Goal: Information Seeking & Learning: Learn about a topic

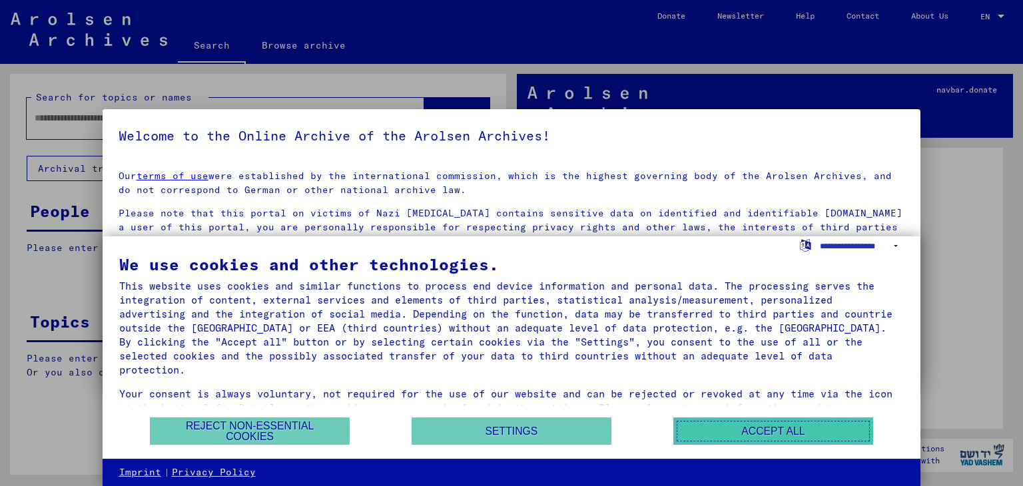
click at [790, 431] on button "Accept all" at bounding box center [773, 430] width 200 height 27
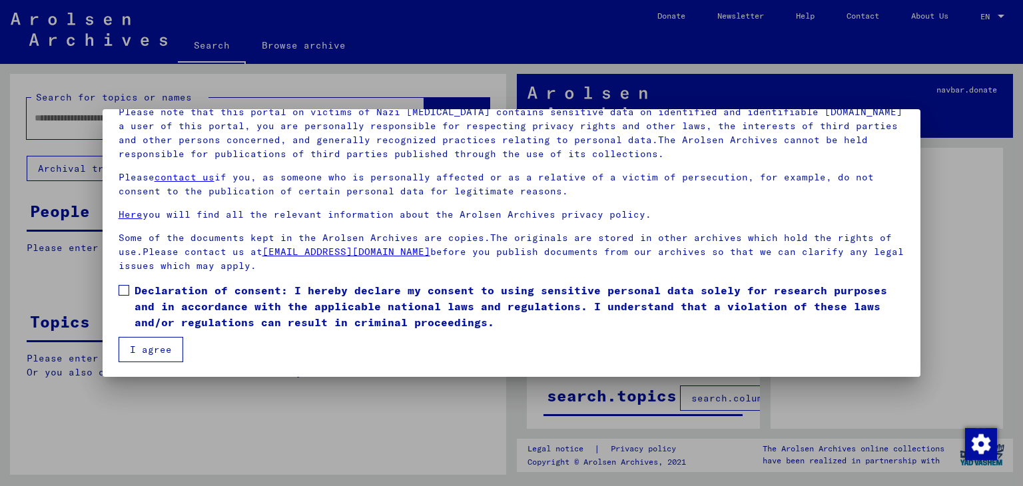
scroll to position [103, 0]
click at [123, 284] on span at bounding box center [124, 289] width 11 height 11
click at [148, 351] on button "I agree" at bounding box center [151, 348] width 65 height 25
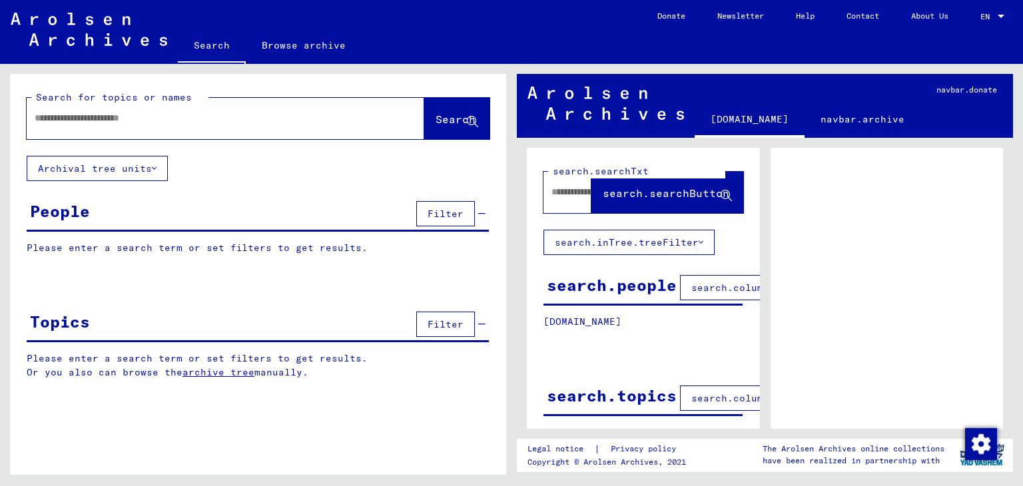
click at [69, 208] on div "People" at bounding box center [60, 211] width 60 height 24
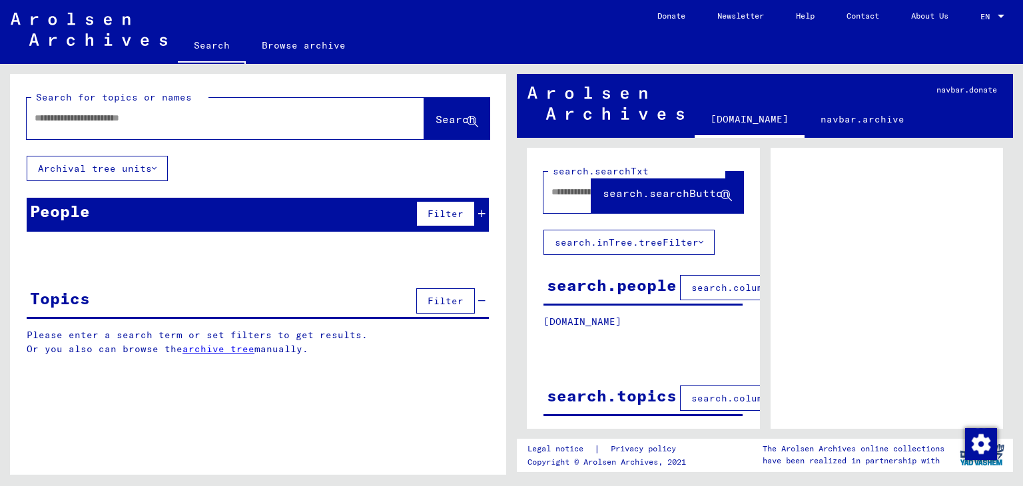
click at [76, 121] on input "text" at bounding box center [214, 118] width 358 height 14
click at [209, 91] on div "Search for topics or names Search" at bounding box center [258, 115] width 463 height 49
click at [37, 214] on div "People" at bounding box center [60, 211] width 60 height 24
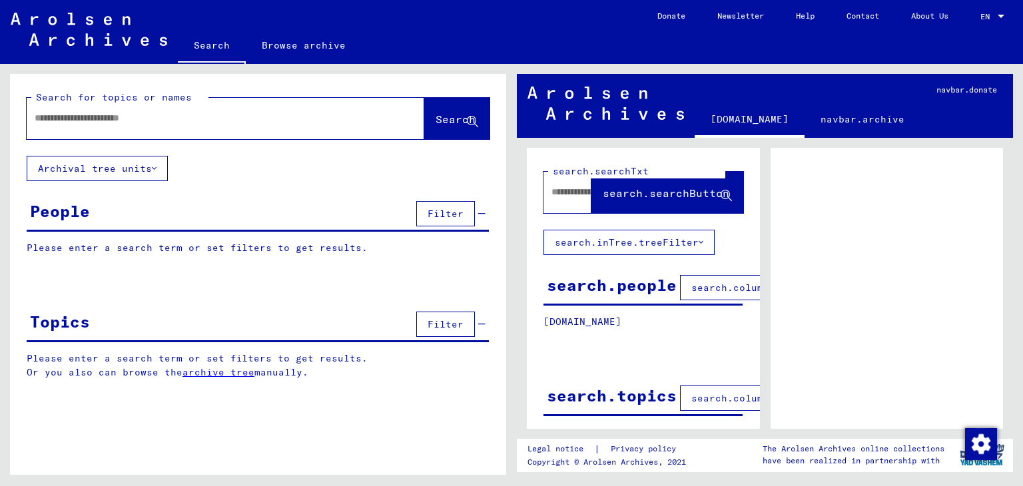
click at [41, 242] on p "Please enter a search term or set filters to get results." at bounding box center [258, 248] width 462 height 14
click at [449, 117] on span "Search" at bounding box center [455, 119] width 40 height 13
click at [452, 214] on span "Filter" at bounding box center [445, 214] width 36 height 12
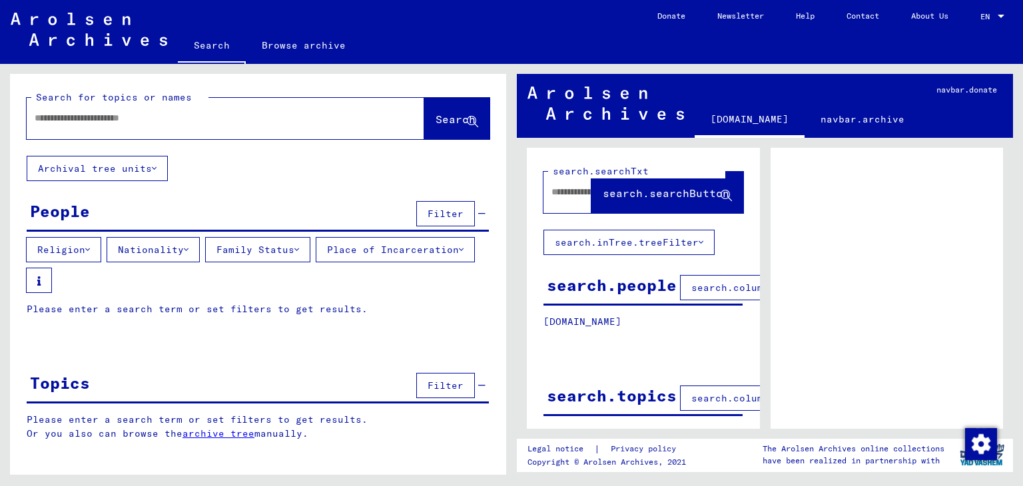
click at [90, 248] on icon at bounding box center [87, 249] width 5 height 9
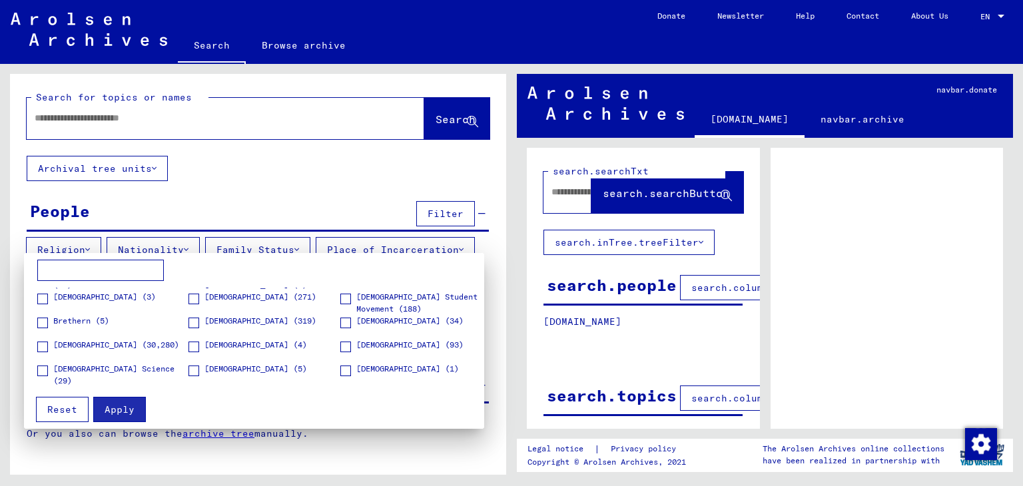
scroll to position [67, 0]
click at [43, 347] on span at bounding box center [42, 349] width 11 height 11
click at [193, 246] on div at bounding box center [511, 243] width 1023 height 486
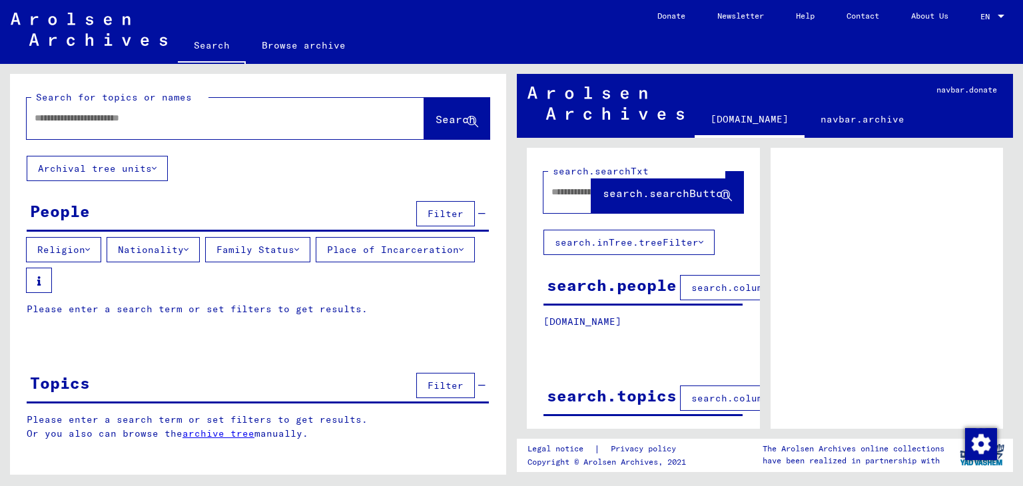
click at [188, 248] on icon at bounding box center [186, 249] width 5 height 9
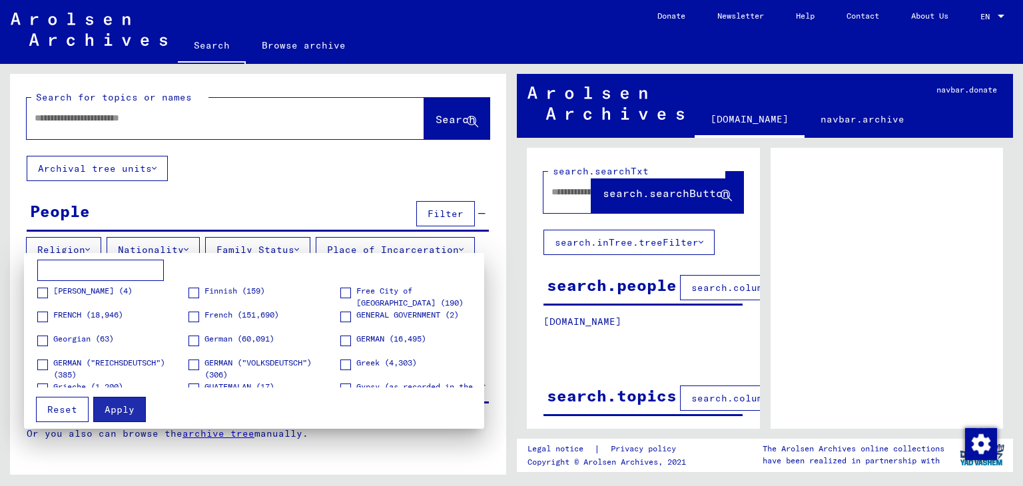
scroll to position [799, 0]
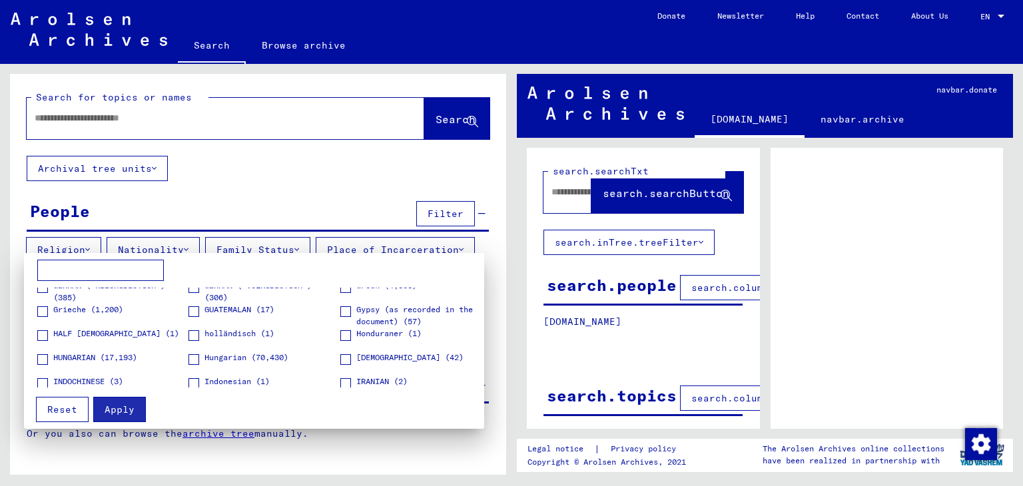
click at [192, 332] on span at bounding box center [193, 335] width 11 height 11
click at [304, 246] on div at bounding box center [511, 243] width 1023 height 486
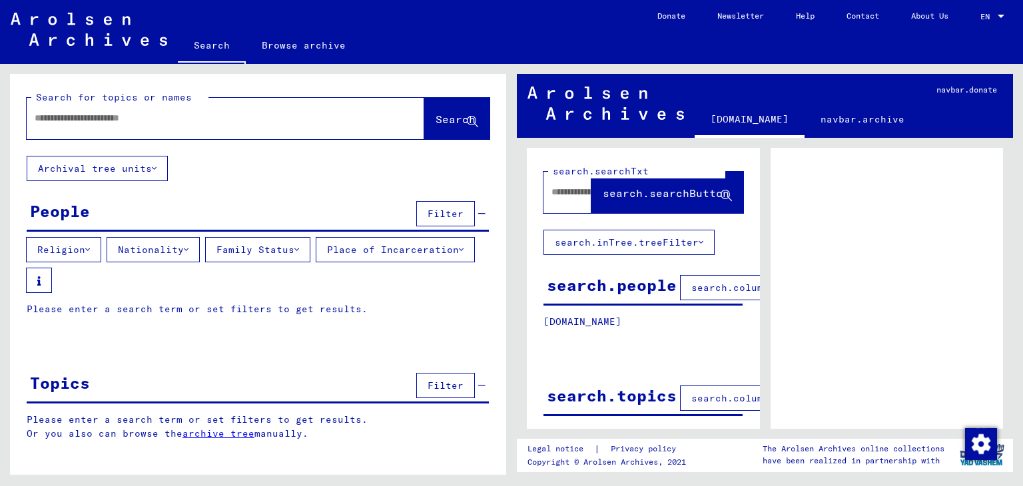
click at [299, 246] on icon at bounding box center [296, 249] width 5 height 9
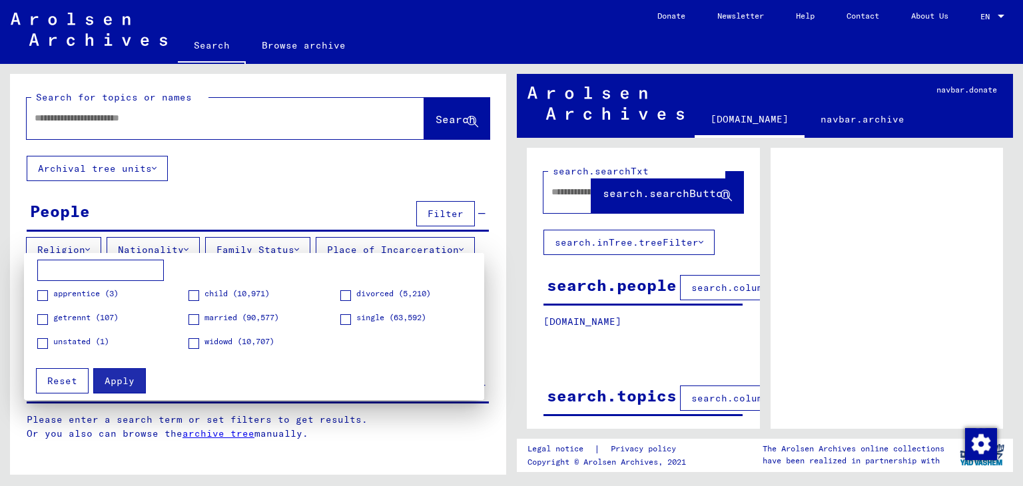
click at [345, 318] on span at bounding box center [345, 319] width 11 height 11
click at [285, 346] on figure "widowd (10,707)" at bounding box center [263, 347] width 150 height 23
click at [125, 376] on span "Apply" at bounding box center [120, 381] width 30 height 12
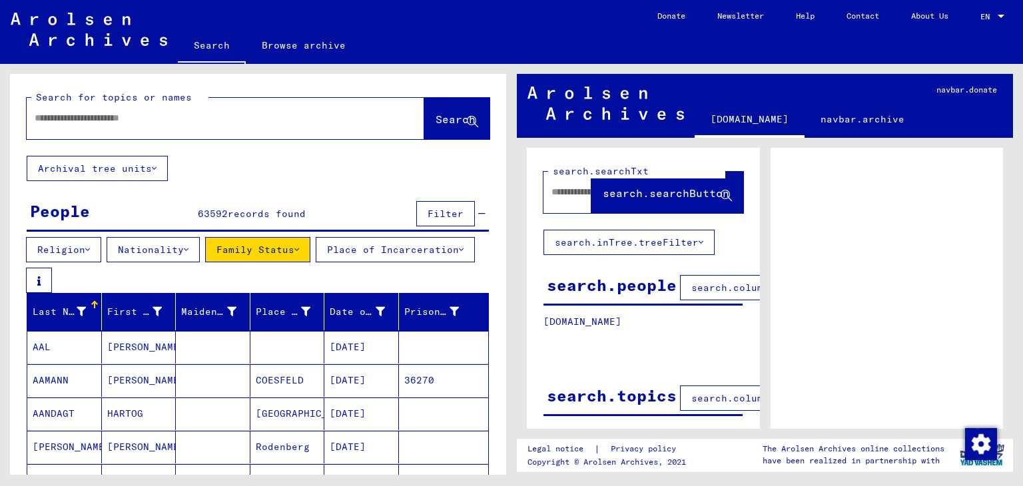
click at [68, 115] on input "text" at bounding box center [214, 118] width 358 height 14
type input "*"
type input "**********"
click at [435, 116] on span "Search" at bounding box center [455, 119] width 40 height 13
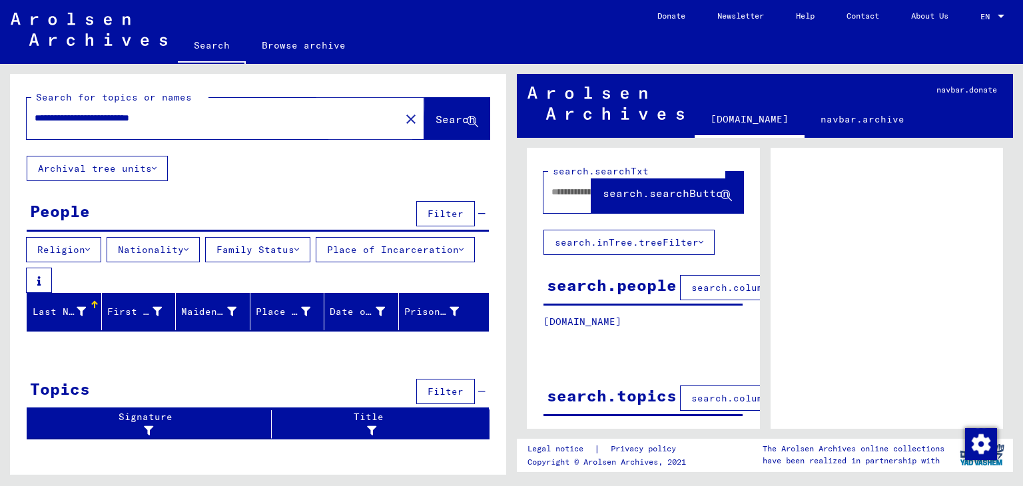
click at [435, 121] on span "Search" at bounding box center [455, 119] width 40 height 13
click at [154, 166] on icon at bounding box center [154, 168] width 5 height 9
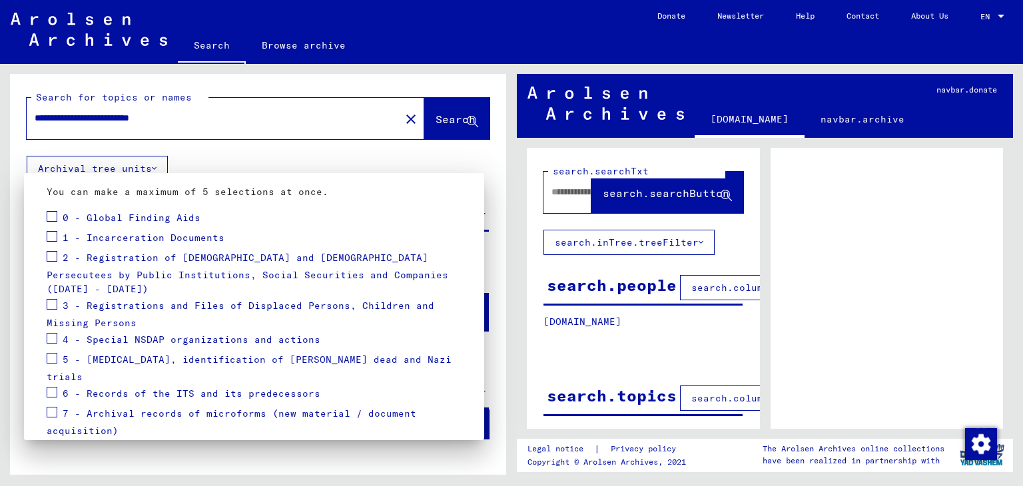
scroll to position [180, 0]
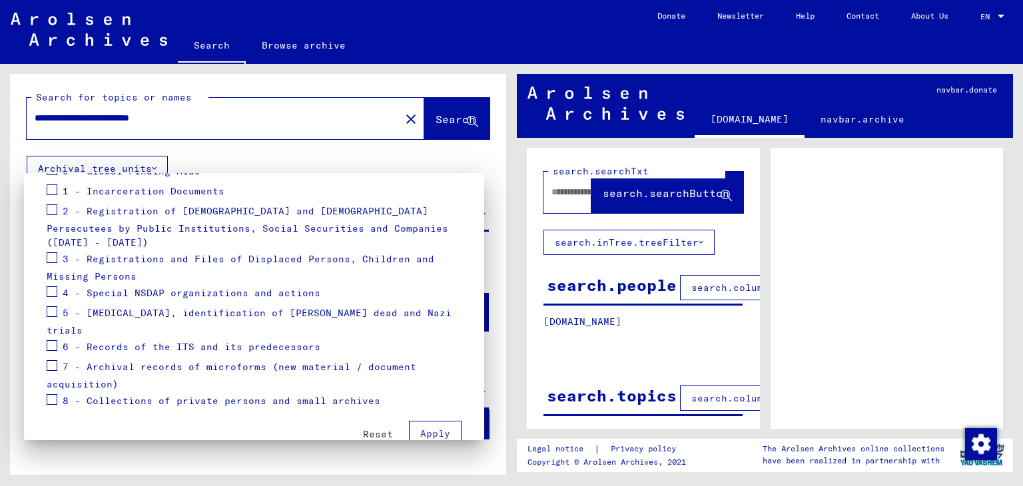
click at [52, 394] on span at bounding box center [52, 399] width 11 height 11
click at [443, 124] on div at bounding box center [511, 243] width 1023 height 486
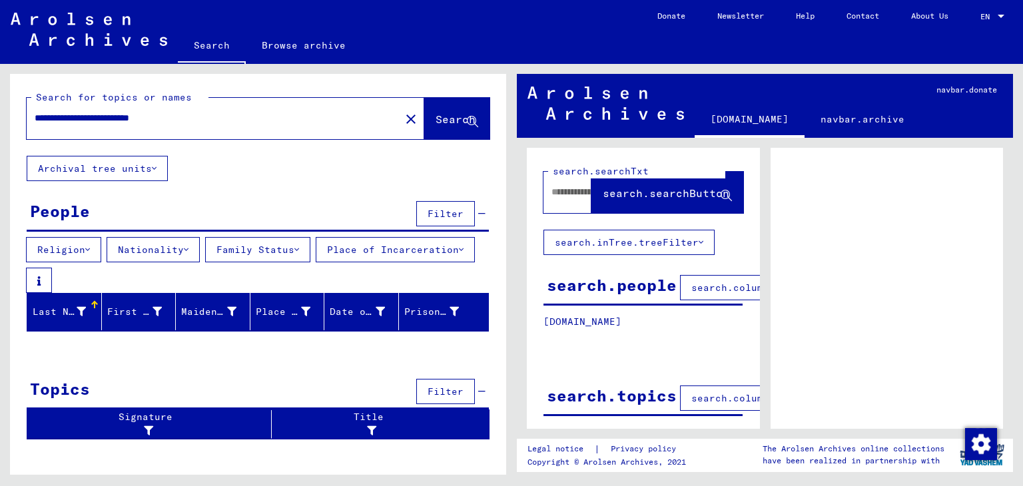
click at [90, 248] on icon at bounding box center [87, 249] width 5 height 9
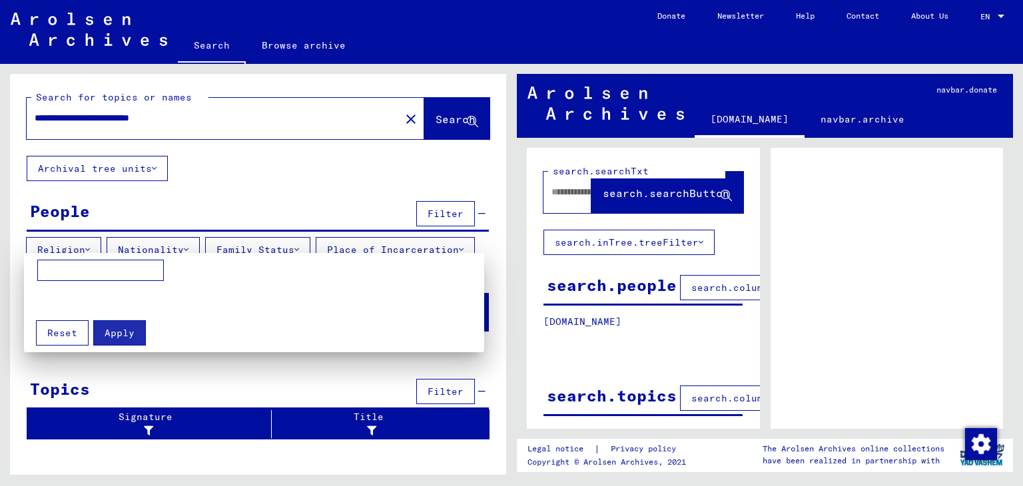
click at [93, 249] on div at bounding box center [511, 243] width 1023 height 486
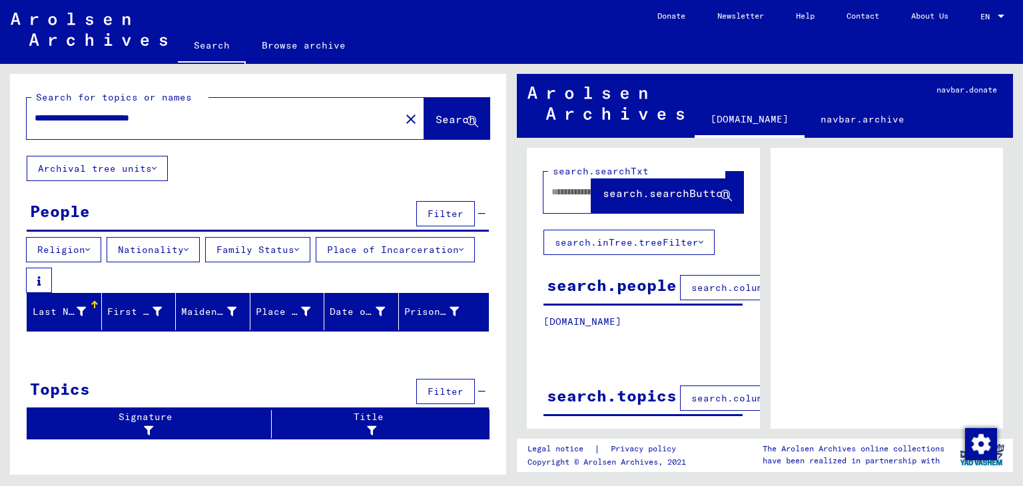
click at [196, 246] on button "Nationality" at bounding box center [153, 249] width 93 height 25
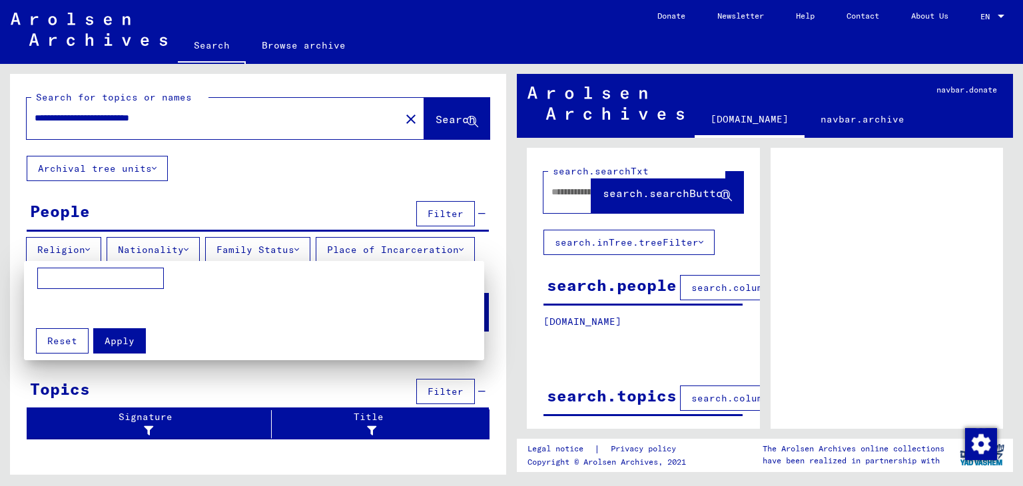
click at [88, 247] on div at bounding box center [511, 243] width 1023 height 486
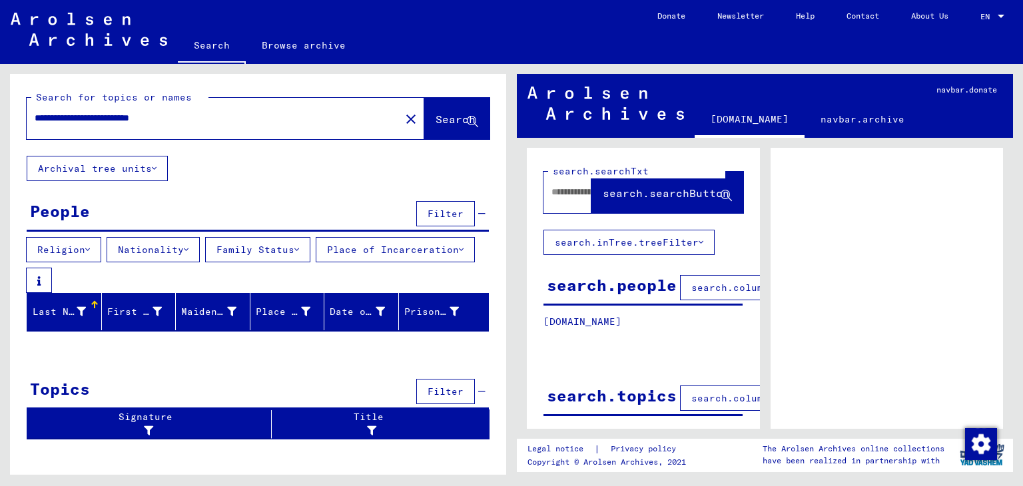
click at [90, 246] on icon at bounding box center [87, 249] width 5 height 9
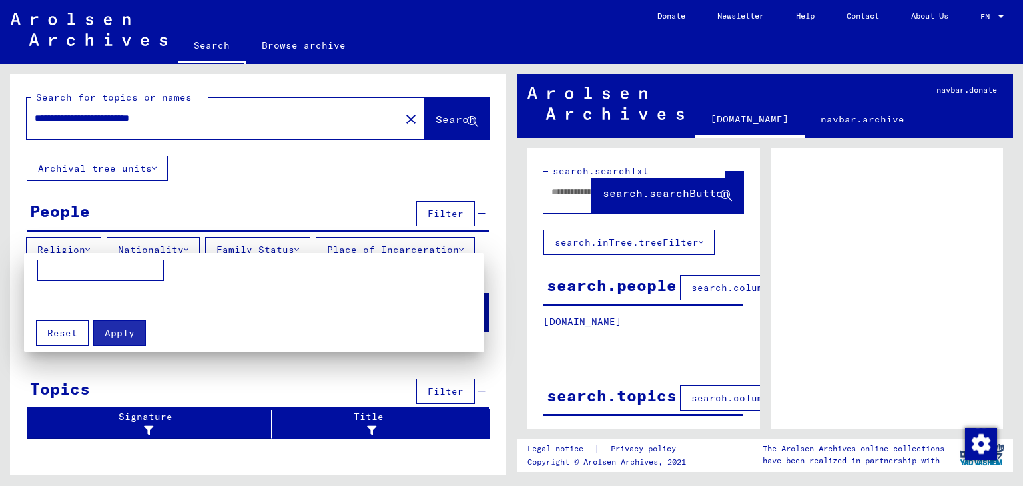
click at [54, 272] on input at bounding box center [100, 270] width 127 height 21
type input "********"
click at [194, 248] on div at bounding box center [511, 243] width 1023 height 486
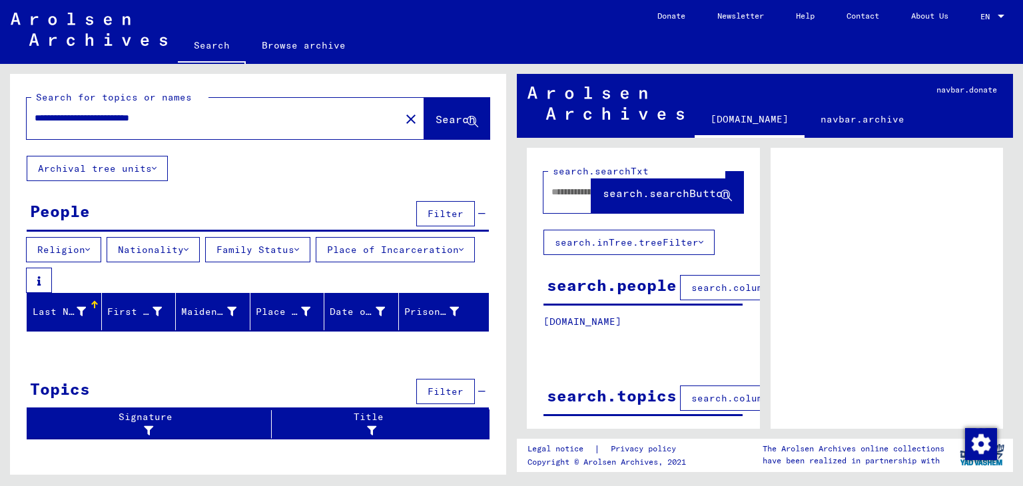
click at [188, 250] on icon at bounding box center [186, 249] width 5 height 9
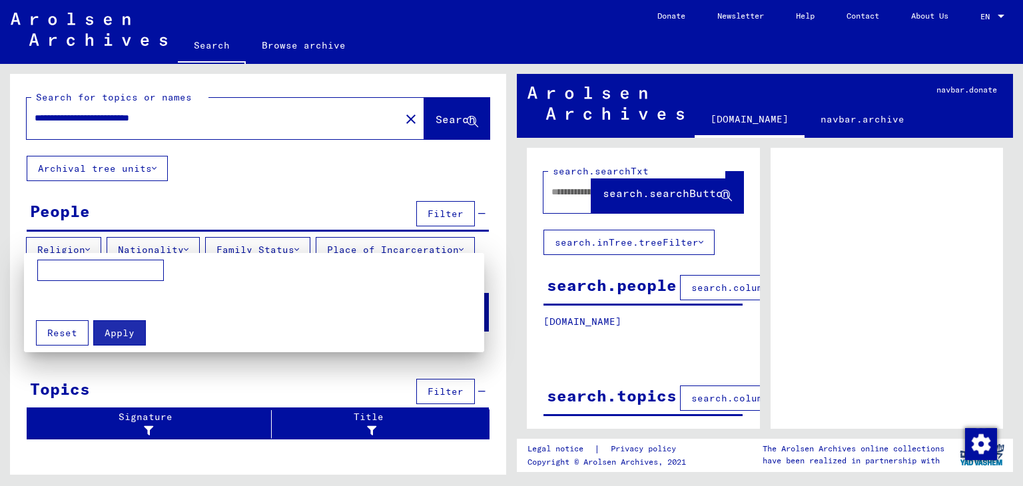
click at [45, 272] on input at bounding box center [100, 270] width 127 height 21
type input "**********"
click at [301, 246] on div at bounding box center [511, 243] width 1023 height 486
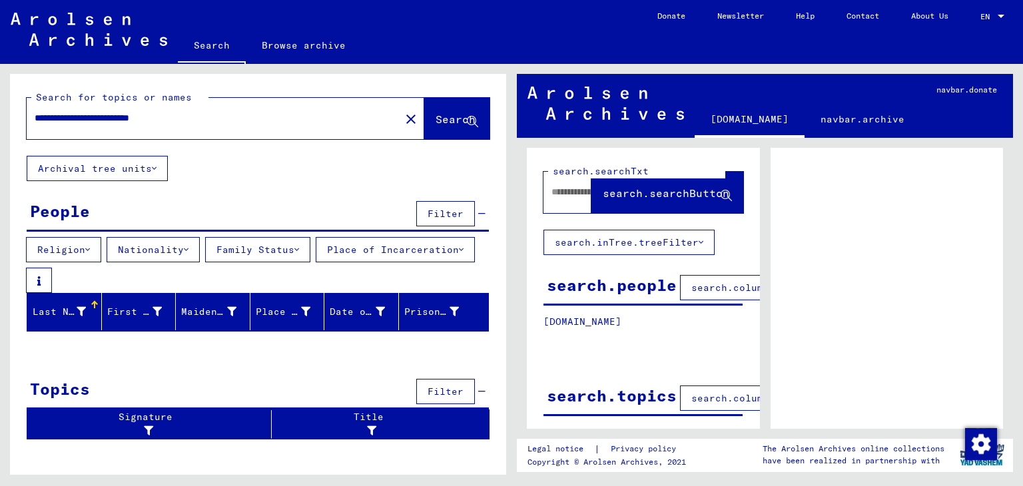
click at [299, 248] on icon at bounding box center [296, 249] width 5 height 9
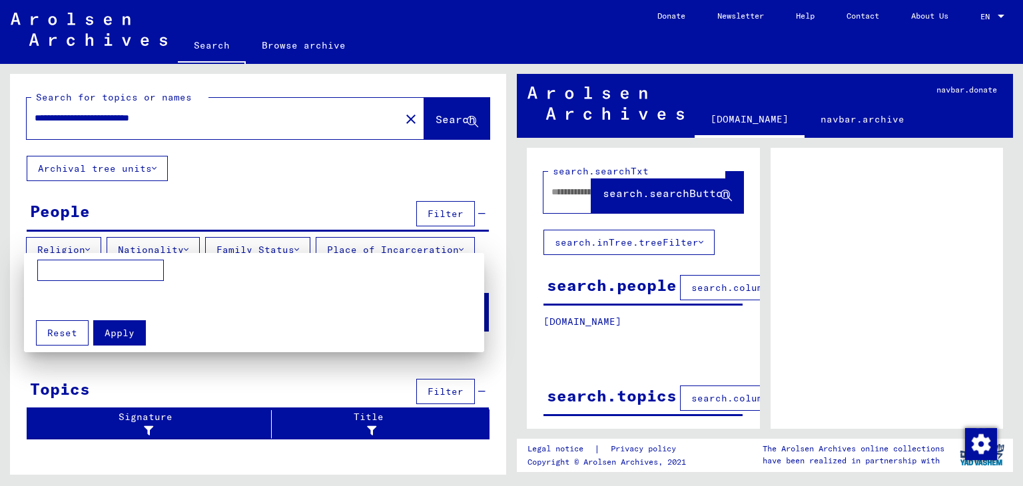
click at [61, 275] on input at bounding box center [100, 270] width 127 height 21
type input "******"
click at [115, 332] on span "Apply" at bounding box center [120, 333] width 30 height 12
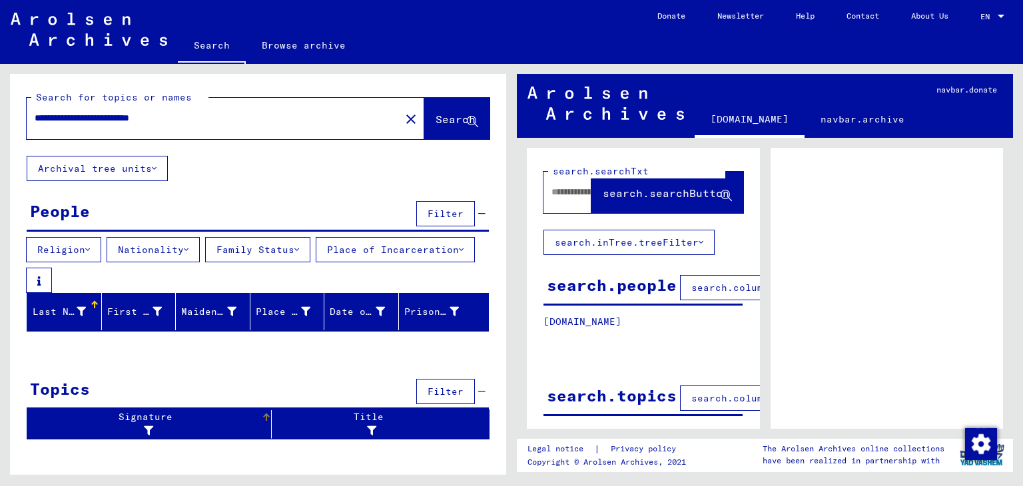
click at [150, 421] on div "Signature" at bounding box center [147, 424] width 228 height 28
click at [77, 314] on icon at bounding box center [81, 311] width 9 height 9
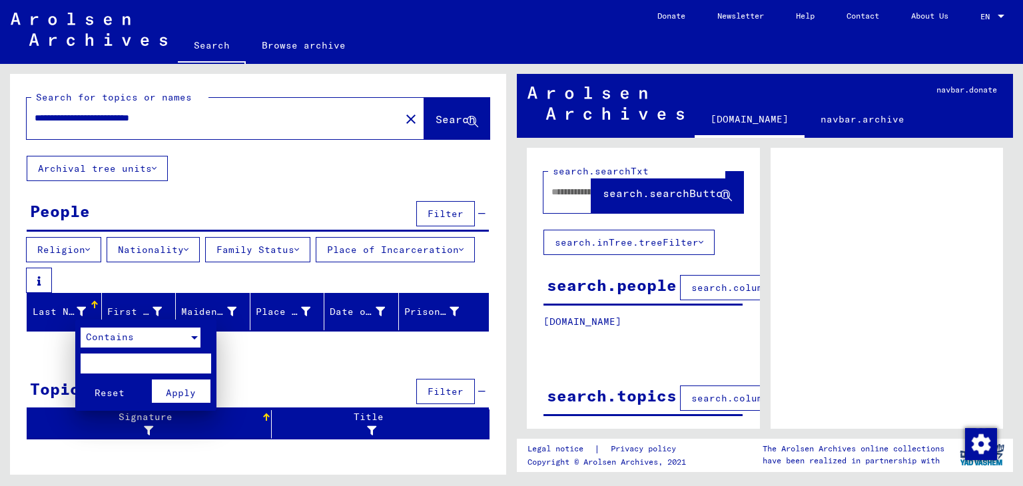
click at [193, 336] on div at bounding box center [194, 337] width 7 height 3
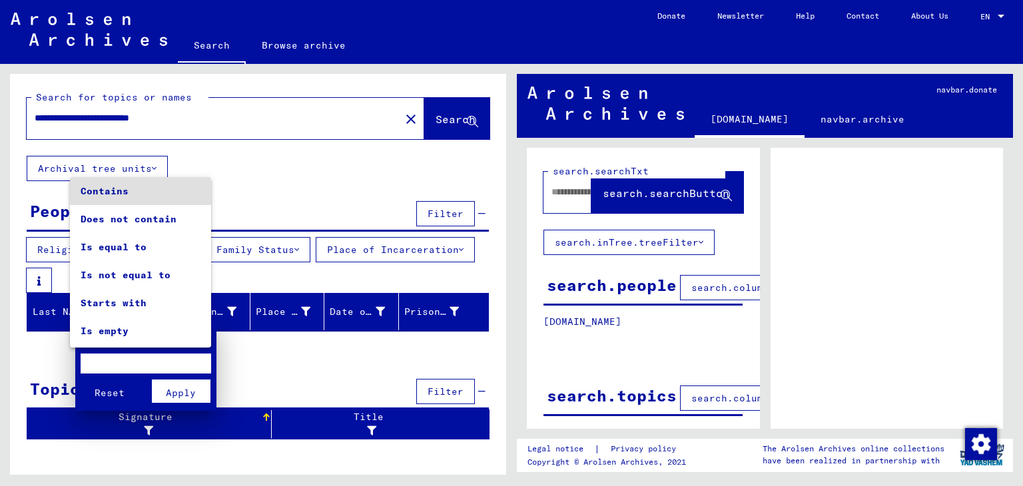
click at [218, 350] on div at bounding box center [511, 243] width 1023 height 486
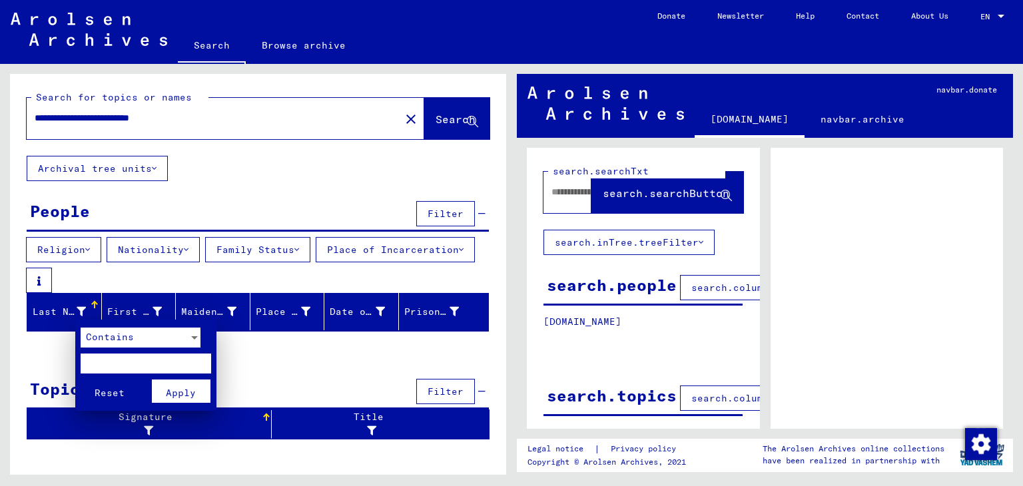
click at [160, 313] on div at bounding box center [511, 243] width 1023 height 486
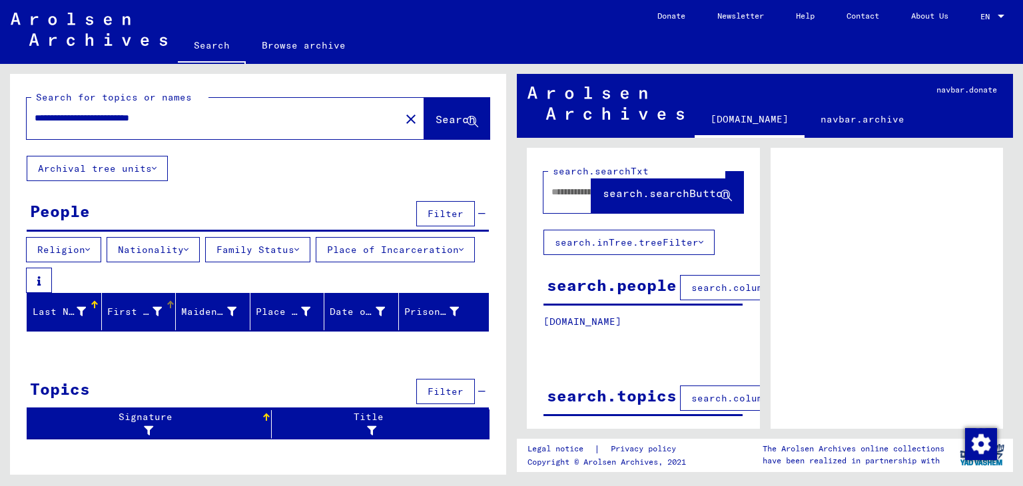
click at [159, 312] on icon at bounding box center [156, 311] width 9 height 9
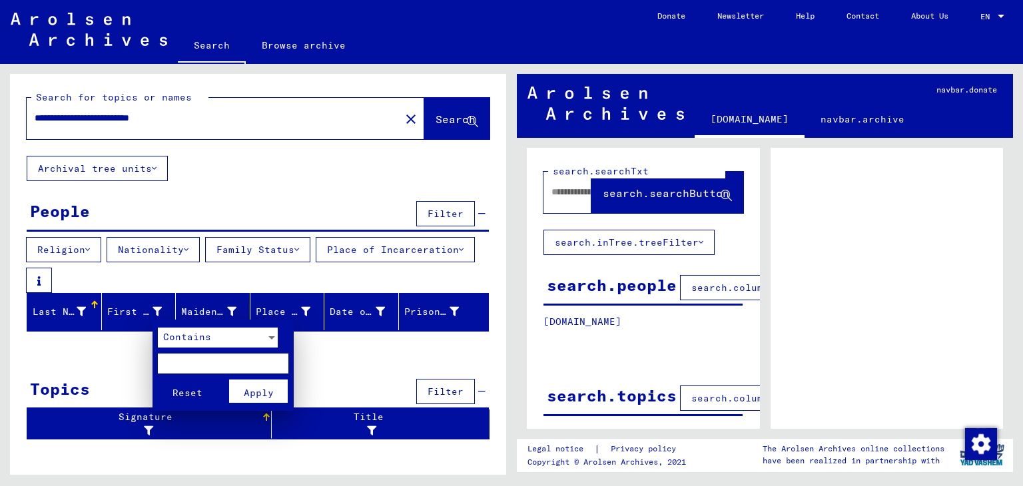
click at [188, 365] on input "text" at bounding box center [223, 364] width 130 height 20
type input "*******"
click at [230, 310] on div at bounding box center [511, 243] width 1023 height 486
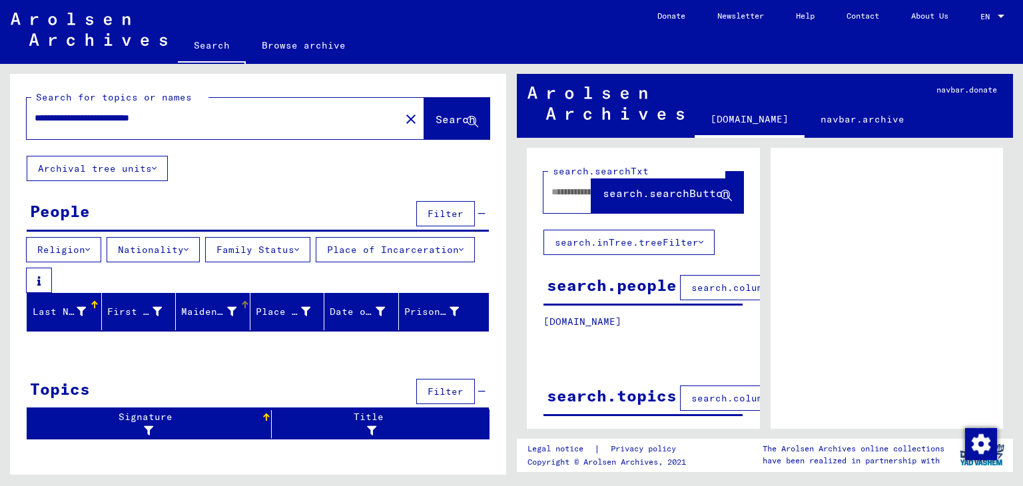
click at [230, 310] on div at bounding box center [231, 312] width 9 height 14
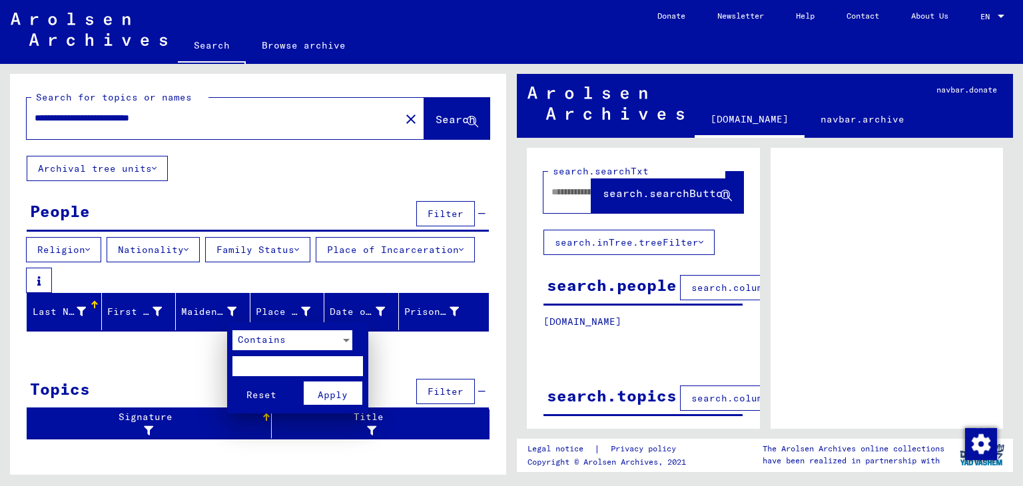
click at [301, 312] on div at bounding box center [511, 243] width 1023 height 486
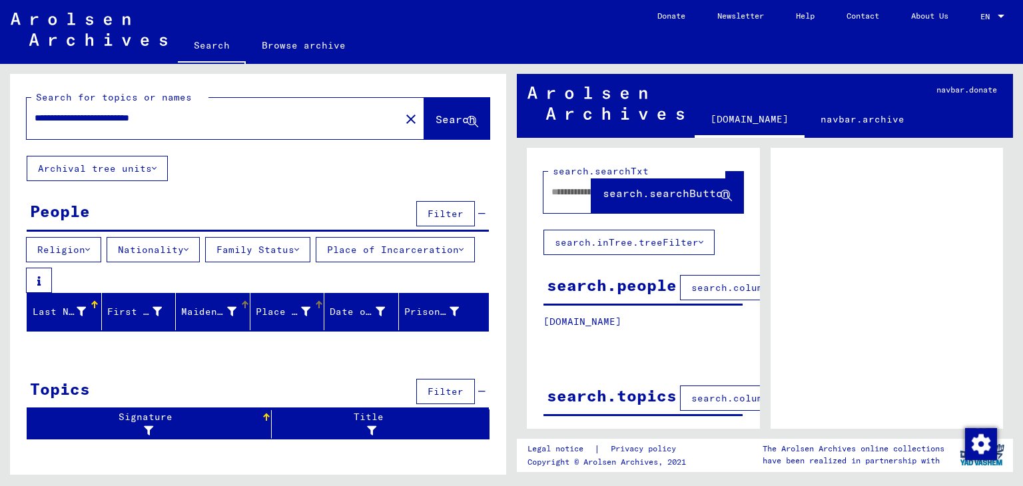
click at [302, 312] on icon at bounding box center [305, 311] width 9 height 9
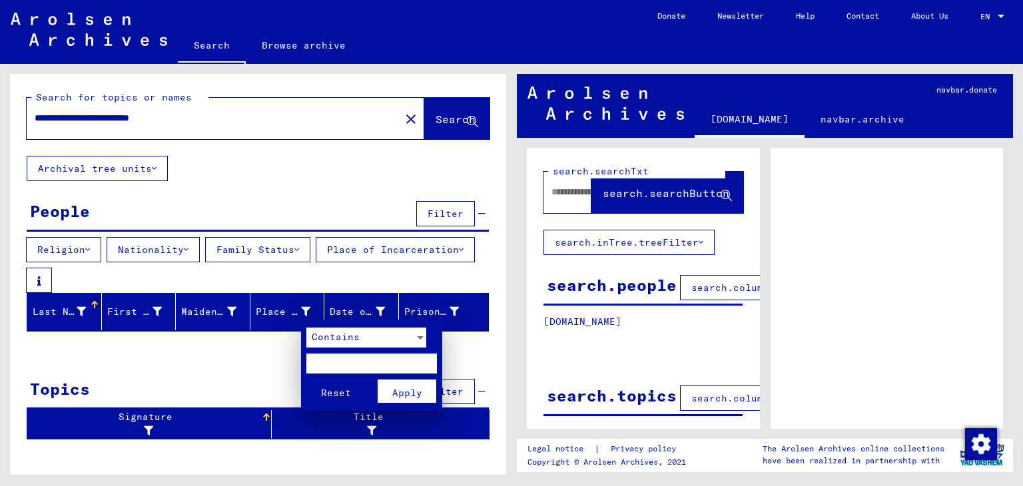
click at [322, 361] on input "text" at bounding box center [371, 364] width 130 height 20
type input "**********"
click at [415, 387] on span "Apply" at bounding box center [407, 393] width 30 height 12
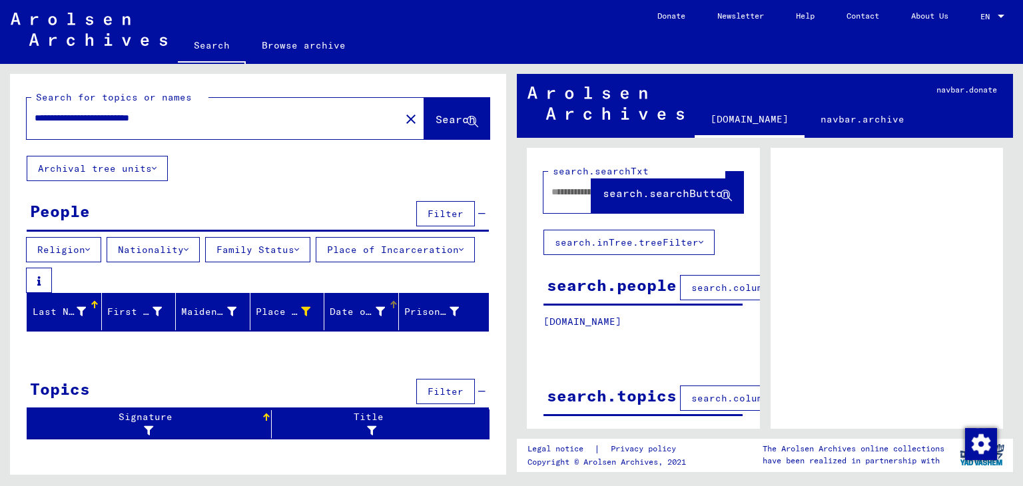
click at [356, 311] on div "Date of Birth" at bounding box center [357, 312] width 55 height 14
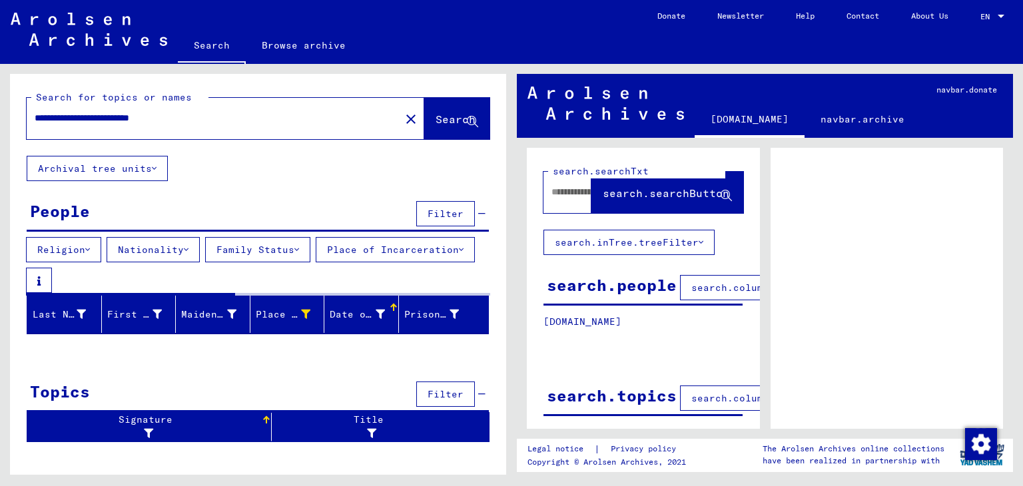
click at [376, 316] on icon at bounding box center [380, 314] width 9 height 9
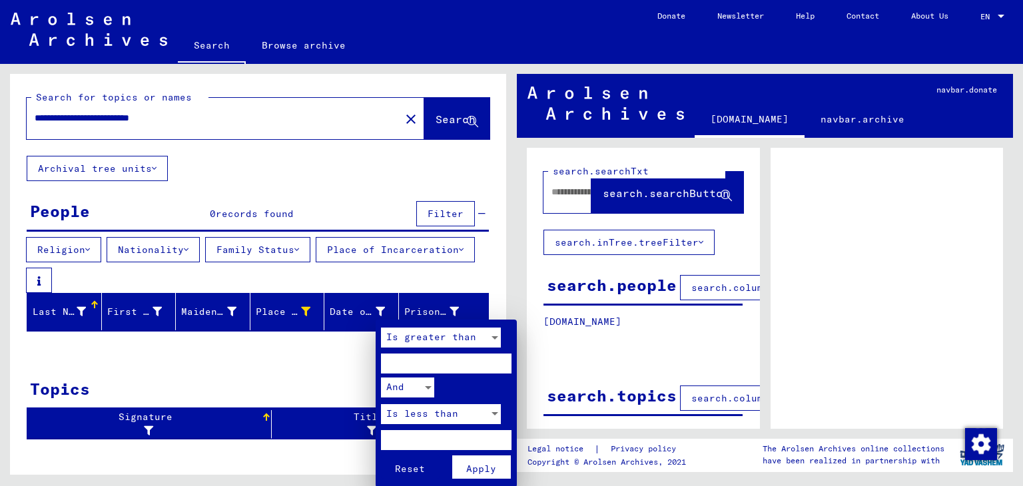
click at [362, 317] on div at bounding box center [511, 243] width 1023 height 486
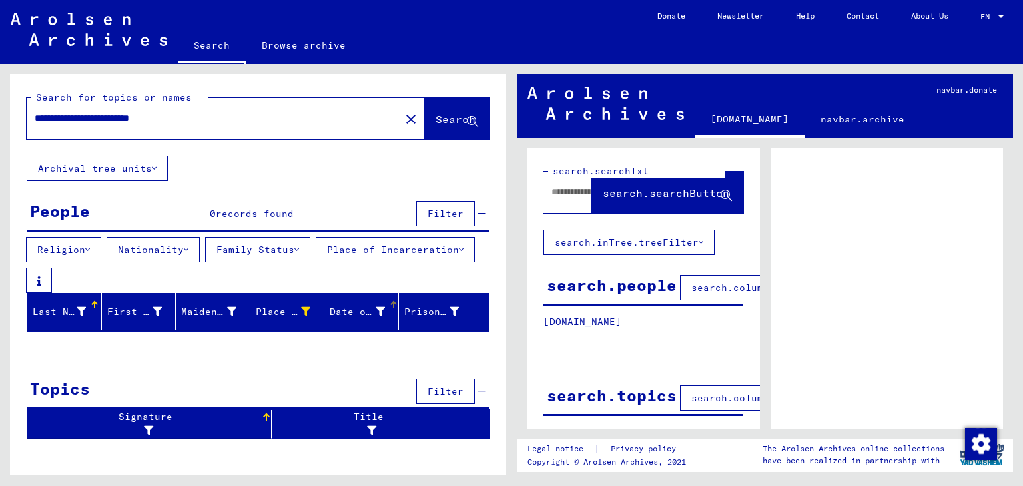
click at [362, 312] on div "Date of Birth" at bounding box center [357, 312] width 55 height 14
click at [429, 313] on div "Prisoner #" at bounding box center [431, 312] width 55 height 14
click at [144, 424] on div "Signature" at bounding box center [147, 424] width 228 height 28
click at [260, 419] on div "Signature" at bounding box center [147, 424] width 228 height 28
click at [367, 429] on icon at bounding box center [368, 430] width 16 height 9
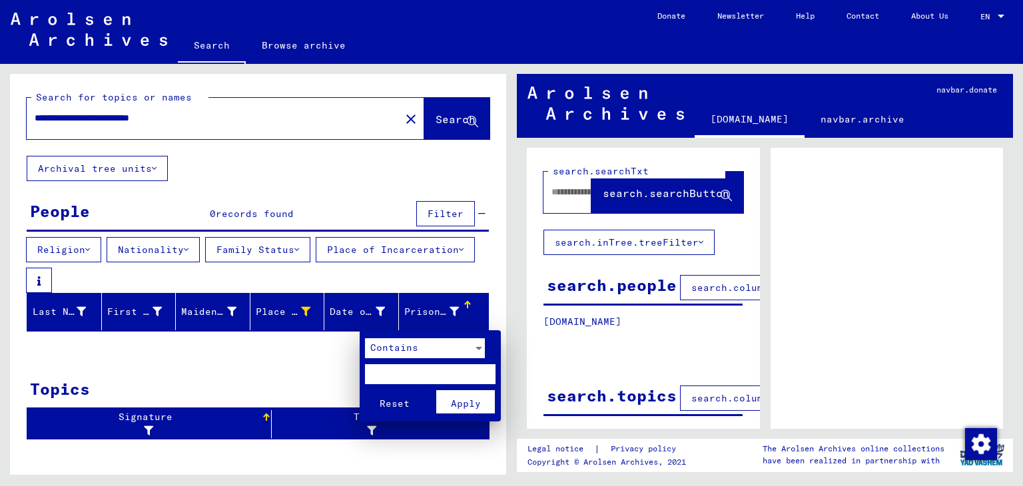
click at [472, 121] on div at bounding box center [511, 243] width 1023 height 486
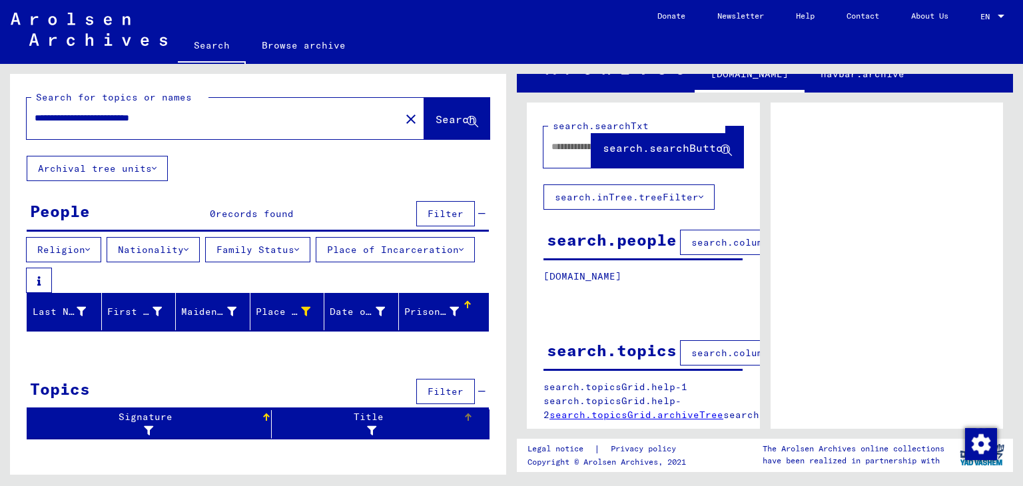
scroll to position [43, 0]
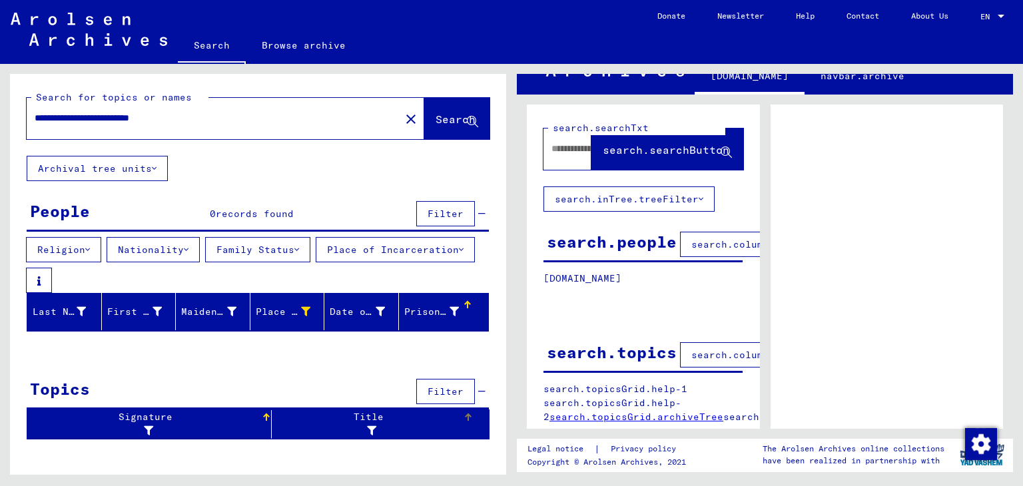
click at [720, 148] on icon at bounding box center [725, 152] width 11 height 11
click at [570, 200] on button "search.inTree.treeFilter" at bounding box center [628, 198] width 171 height 25
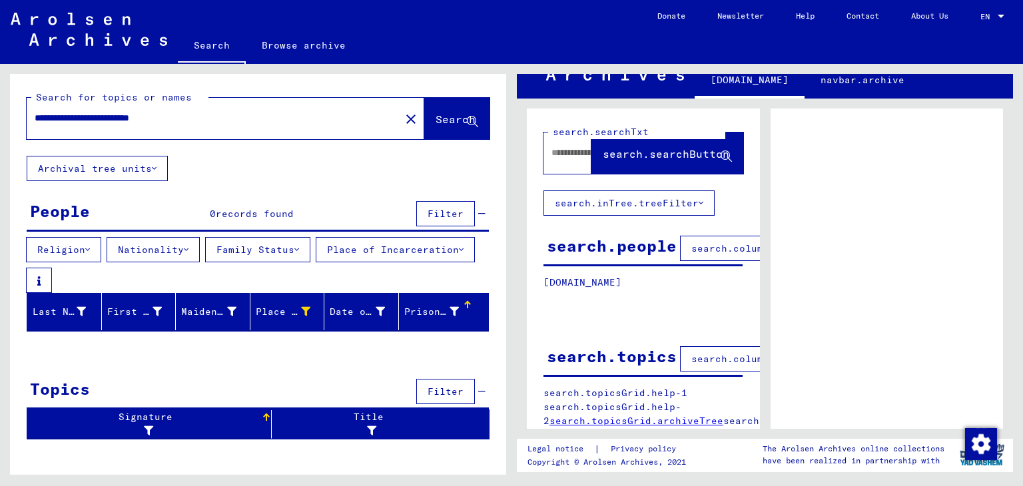
scroll to position [0, 0]
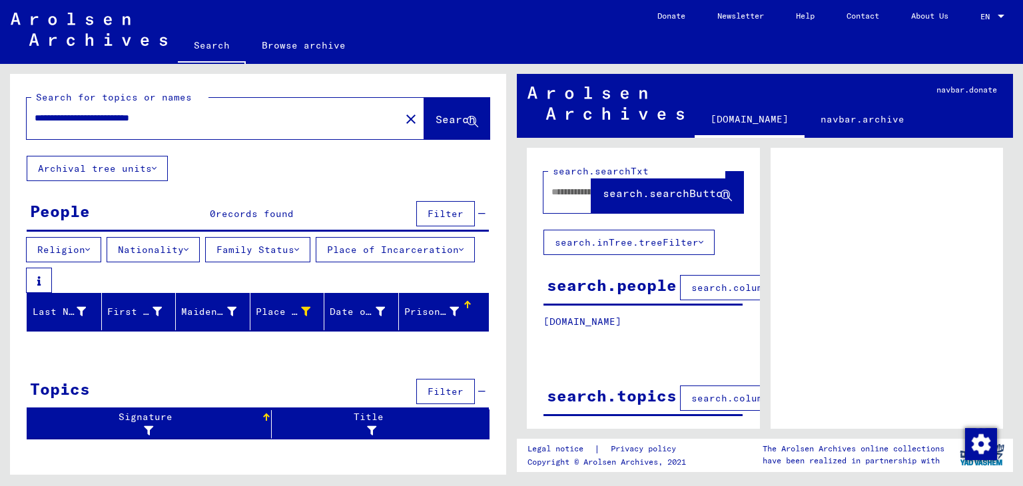
click at [154, 166] on icon at bounding box center [154, 168] width 5 height 9
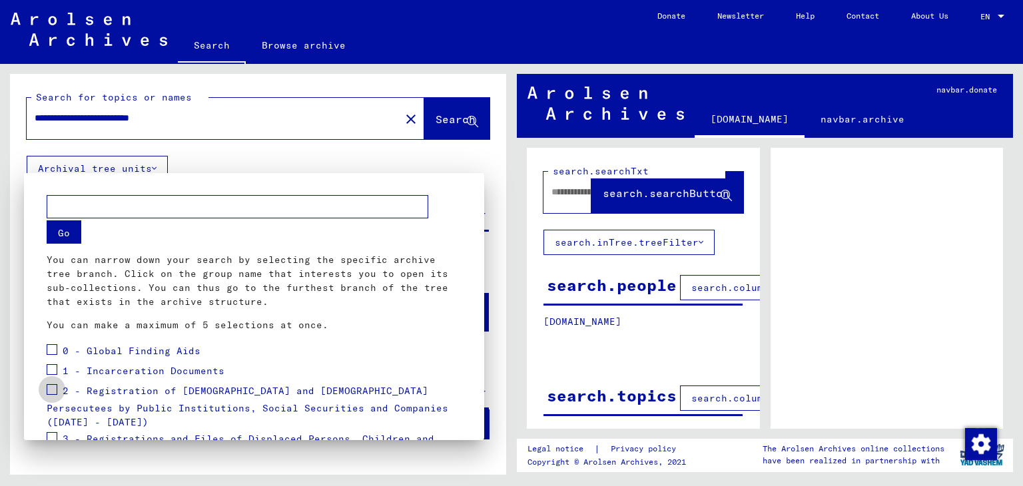
click at [53, 389] on span at bounding box center [52, 389] width 11 height 11
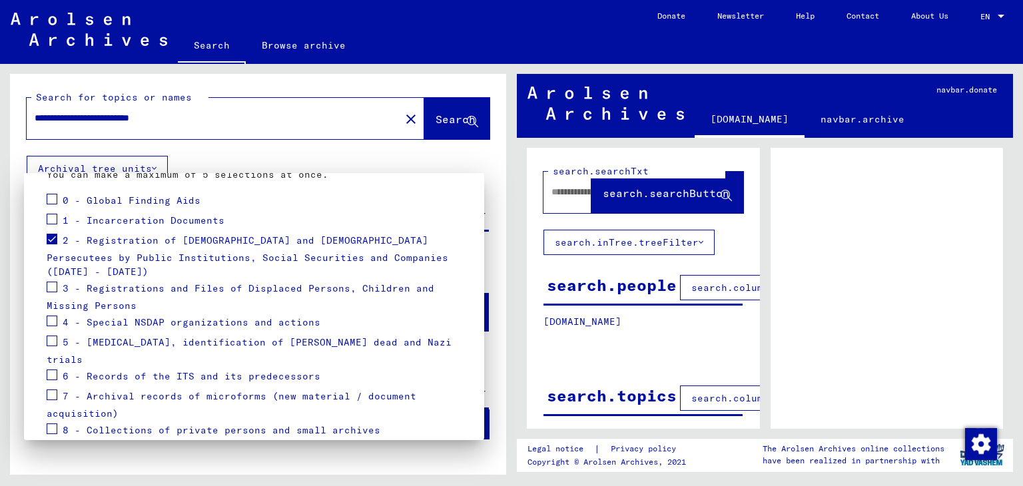
scroll to position [180, 0]
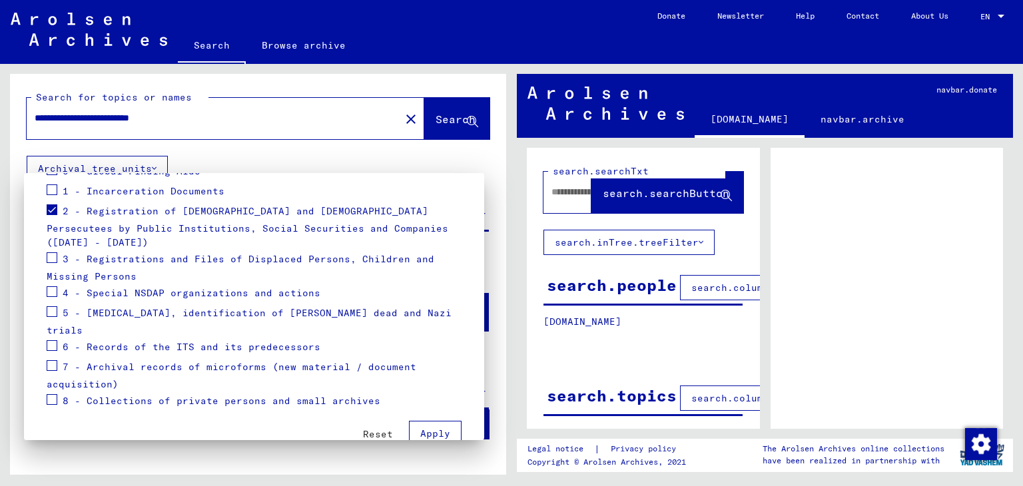
click at [51, 394] on span at bounding box center [52, 399] width 11 height 11
click at [431, 427] on span "Apply" at bounding box center [435, 433] width 30 height 12
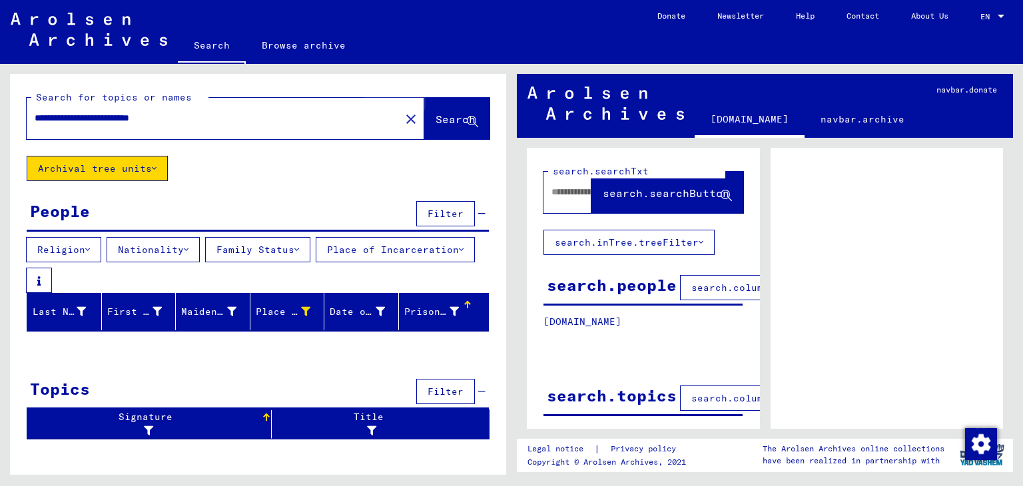
click at [448, 119] on span "Search" at bounding box center [455, 119] width 40 height 13
click at [634, 192] on span "search.searchButton" at bounding box center [666, 192] width 127 height 13
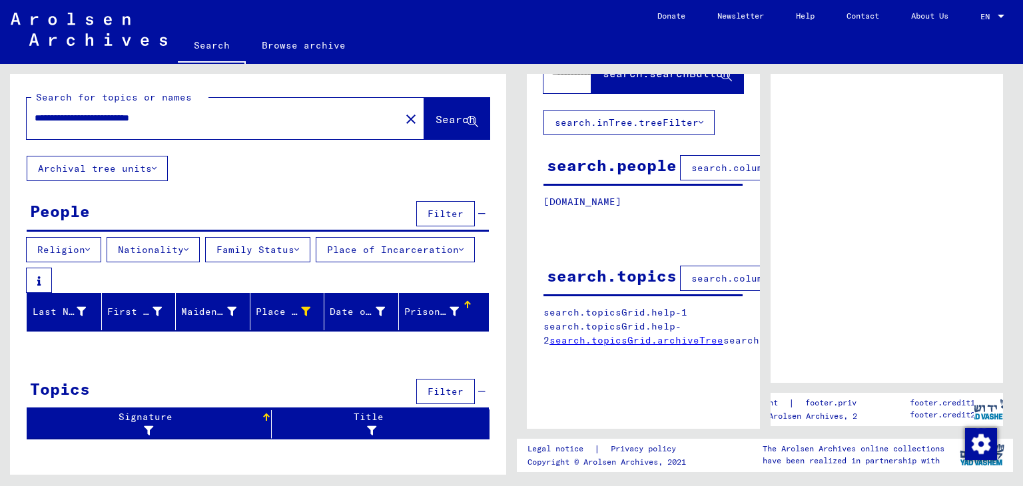
scroll to position [130, 0]
click at [597, 334] on link "search.topicsGrid.archiveTree" at bounding box center [636, 340] width 174 height 12
